Goal: Information Seeking & Learning: Learn about a topic

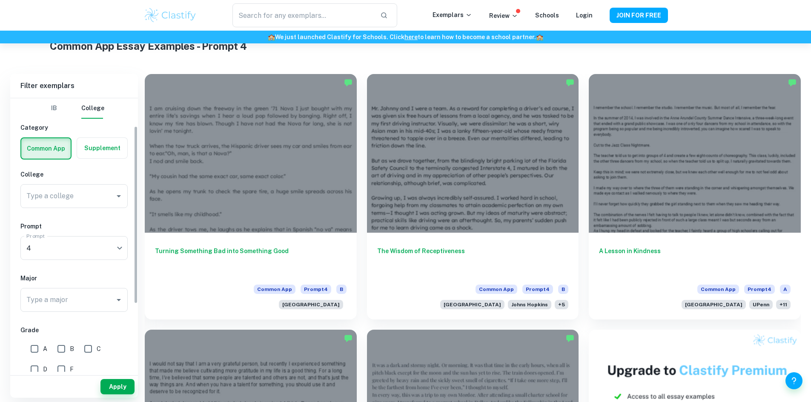
scroll to position [128, 0]
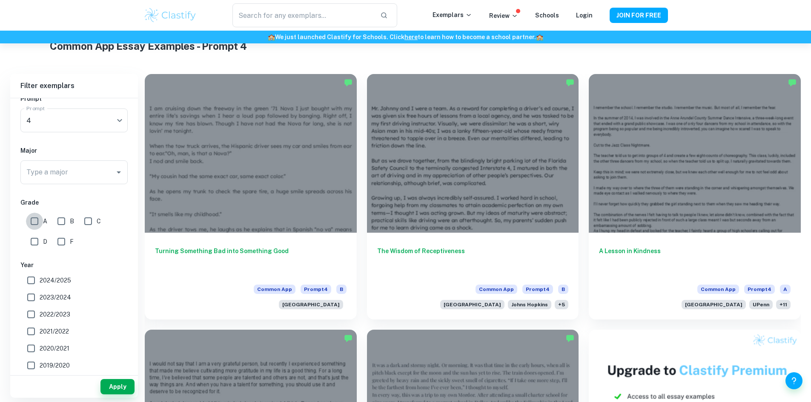
click at [37, 223] on input "A" at bounding box center [34, 221] width 17 height 17
checkbox input "true"
click at [123, 389] on button "Apply" at bounding box center [117, 386] width 34 height 15
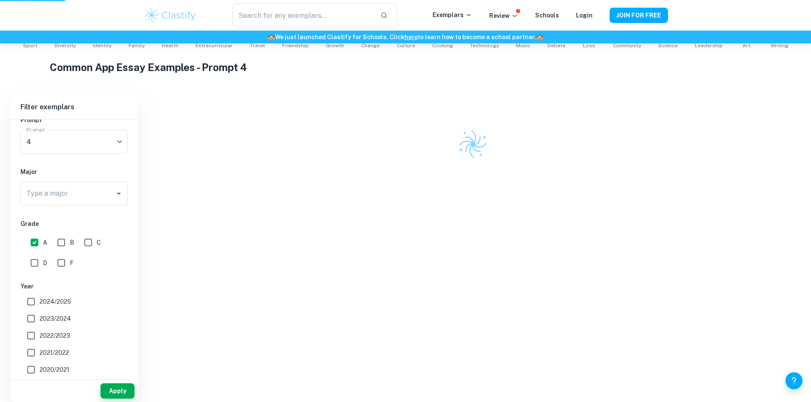
scroll to position [179, 0]
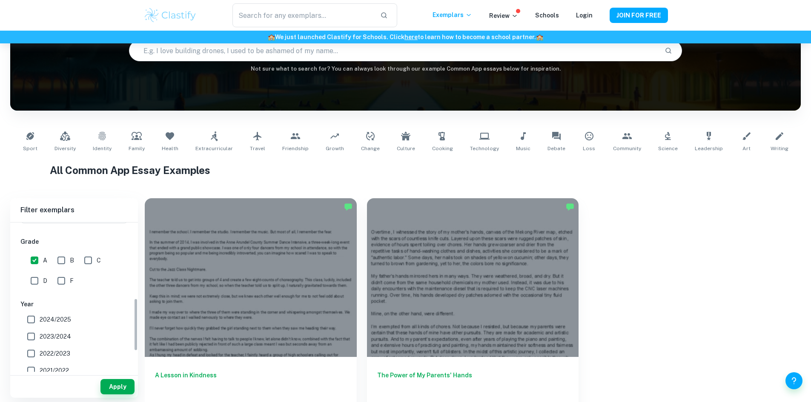
scroll to position [255, 0]
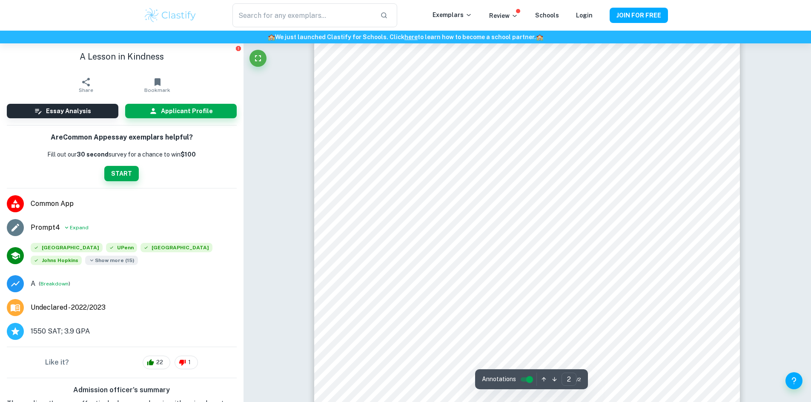
scroll to position [511, 0]
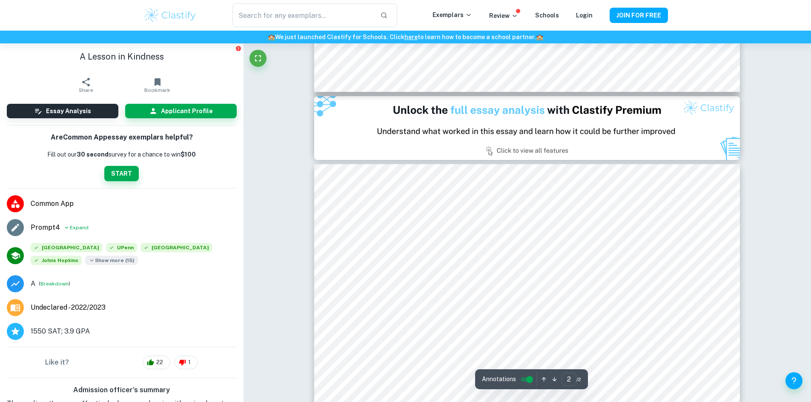
type input "1"
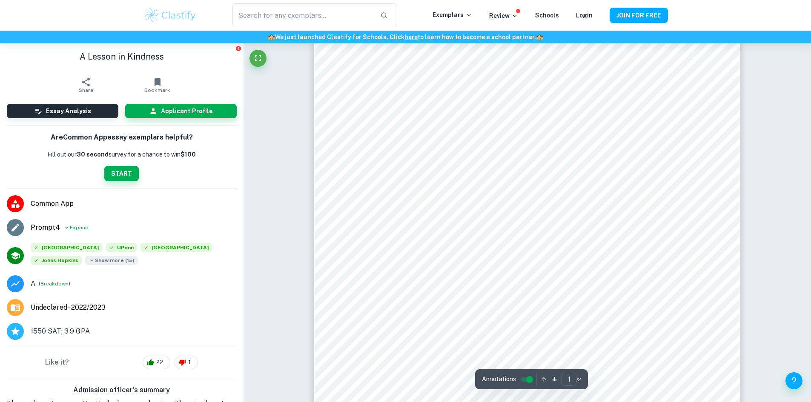
scroll to position [0, 0]
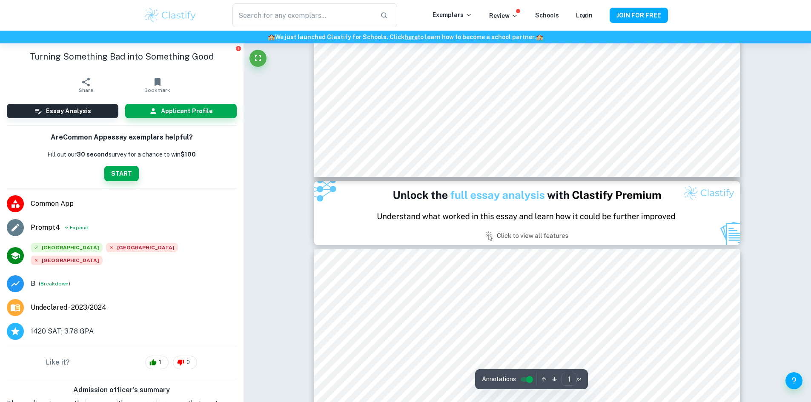
type input "2"
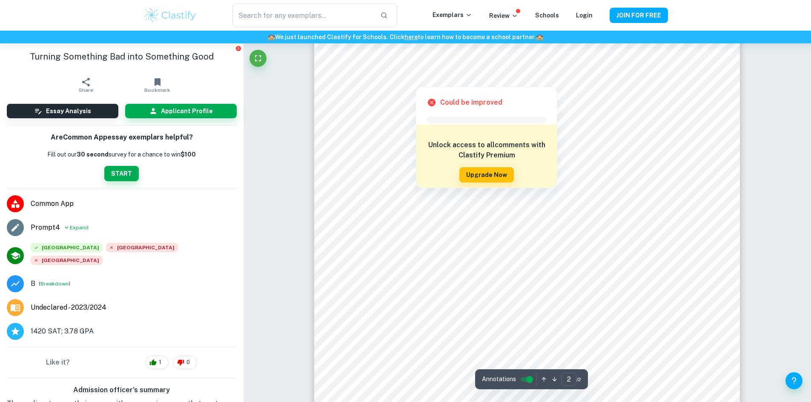
scroll to position [832, 0]
